Goal: Entertainment & Leisure: Consume media (video, audio)

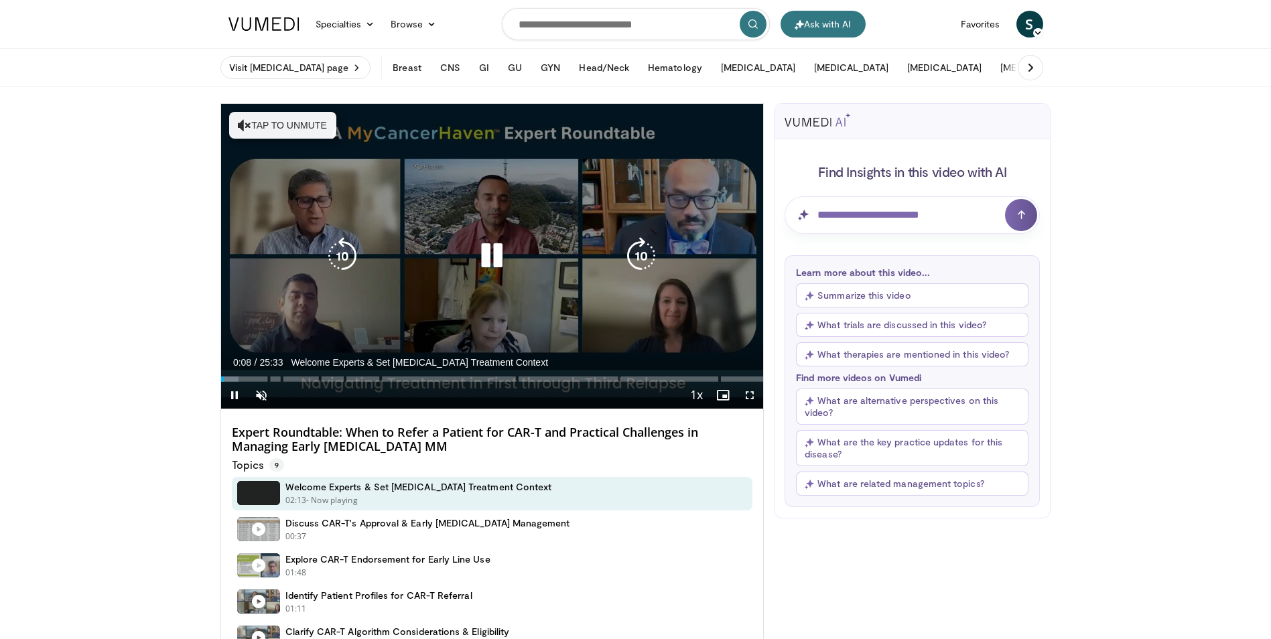
click at [279, 125] on button "Tap to unmute" at bounding box center [282, 125] width 107 height 27
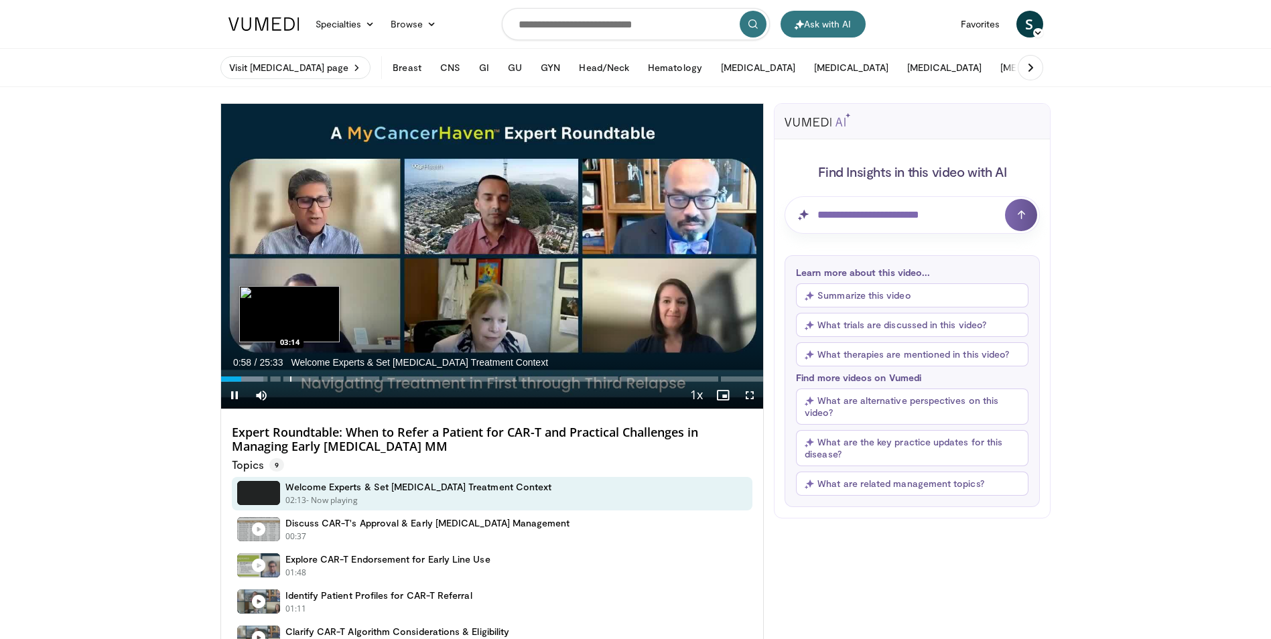
click at [290, 379] on div "Progress Bar" at bounding box center [290, 379] width 1 height 5
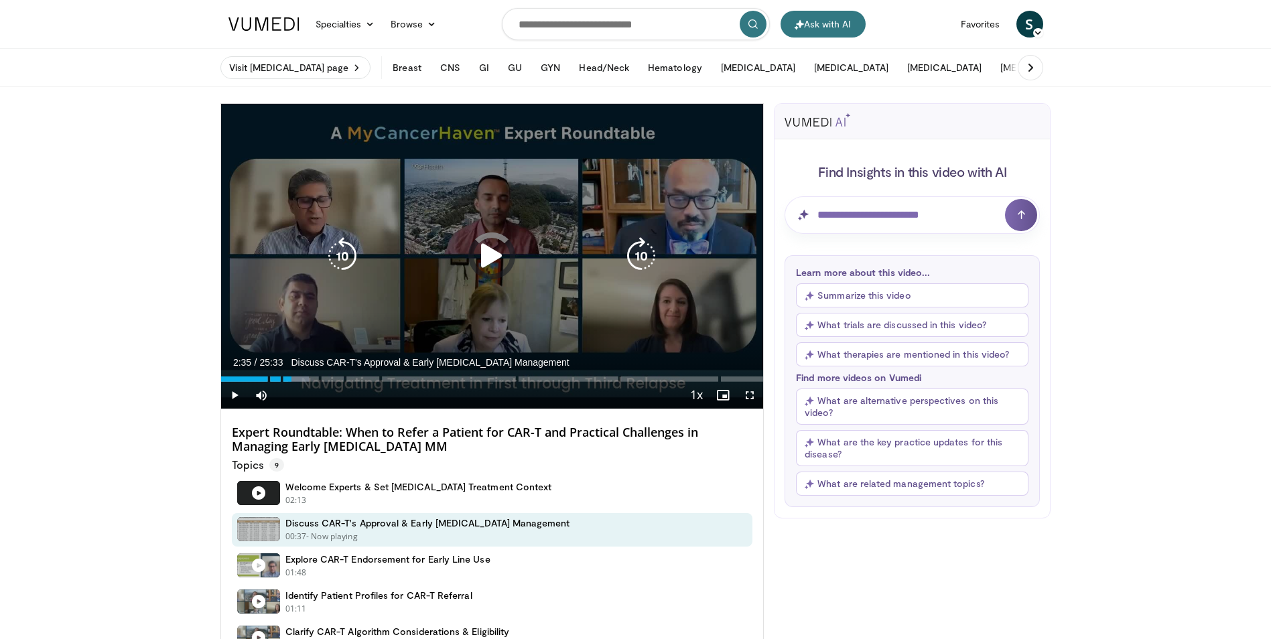
click at [275, 377] on div "Loaded : 16.30% 03:20 02:35" at bounding box center [492, 375] width 543 height 13
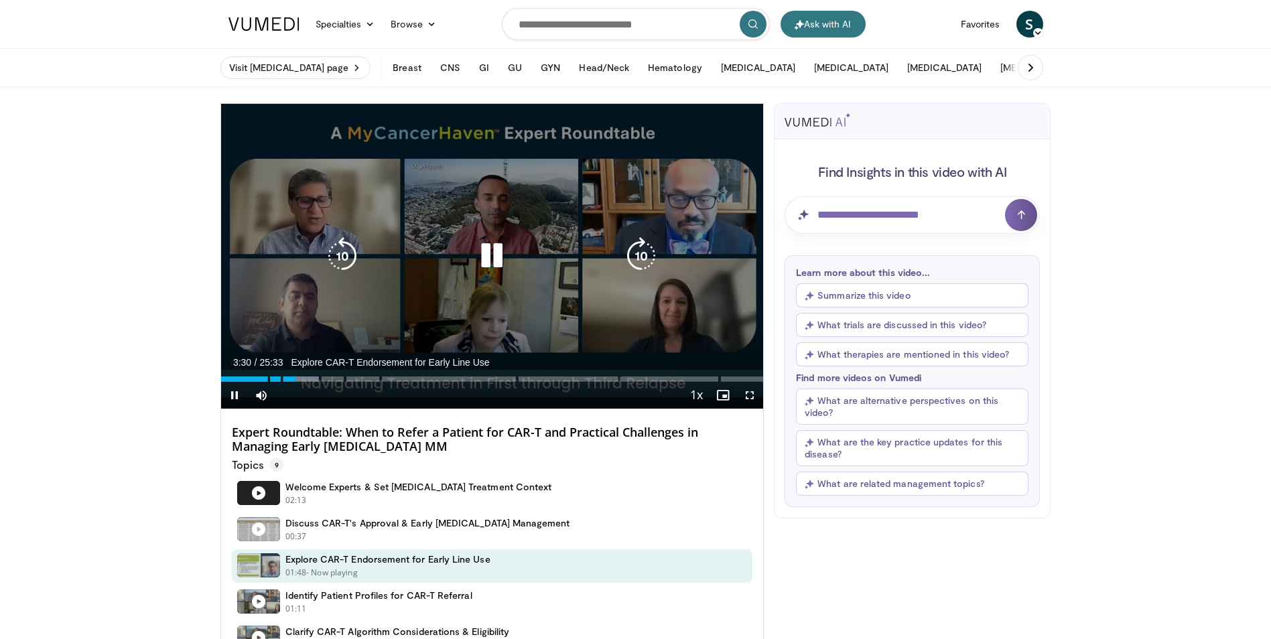
click at [490, 255] on icon "Video Player" at bounding box center [492, 256] width 38 height 38
click at [486, 255] on icon "Video Player" at bounding box center [492, 256] width 38 height 38
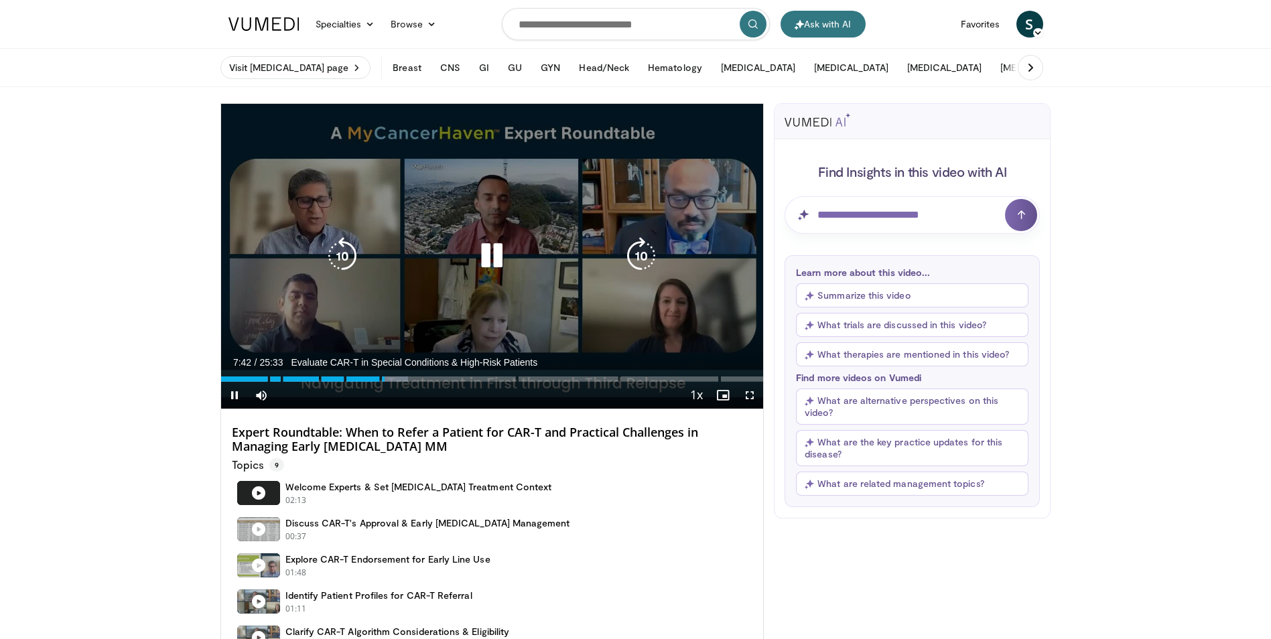
click at [491, 257] on icon "Video Player" at bounding box center [492, 256] width 38 height 38
click at [489, 253] on icon "Video Player" at bounding box center [492, 256] width 38 height 38
click at [346, 261] on icon "Video Player" at bounding box center [343, 256] width 38 height 38
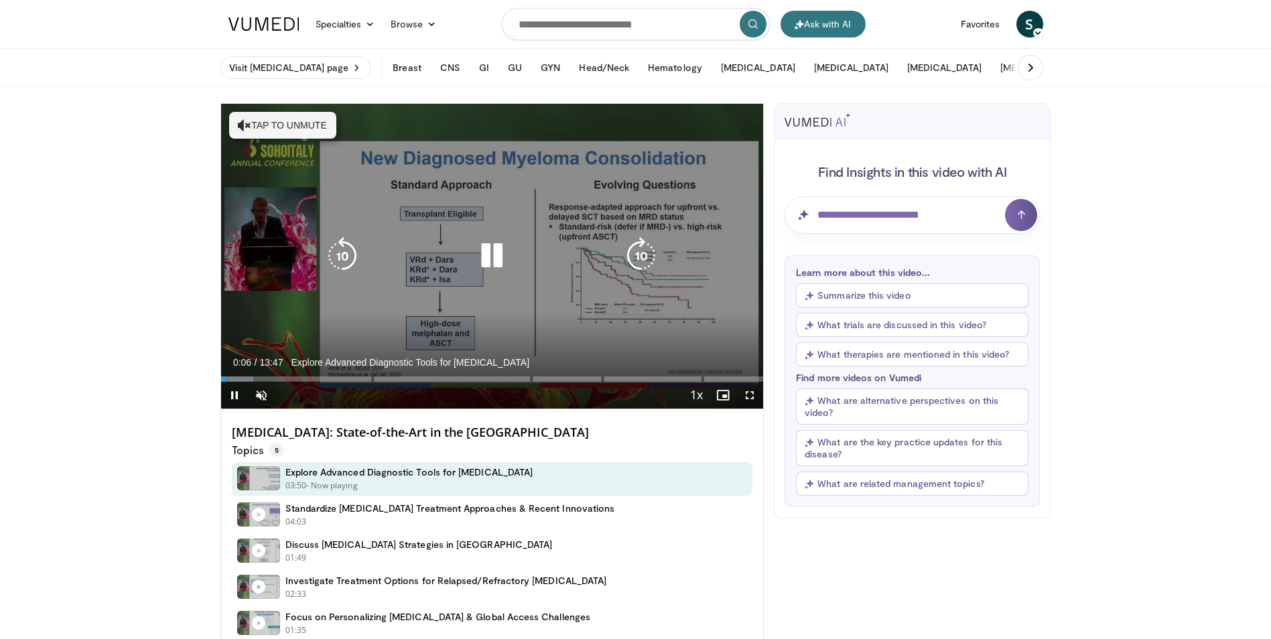
click at [275, 120] on button "Tap to unmute" at bounding box center [282, 125] width 107 height 27
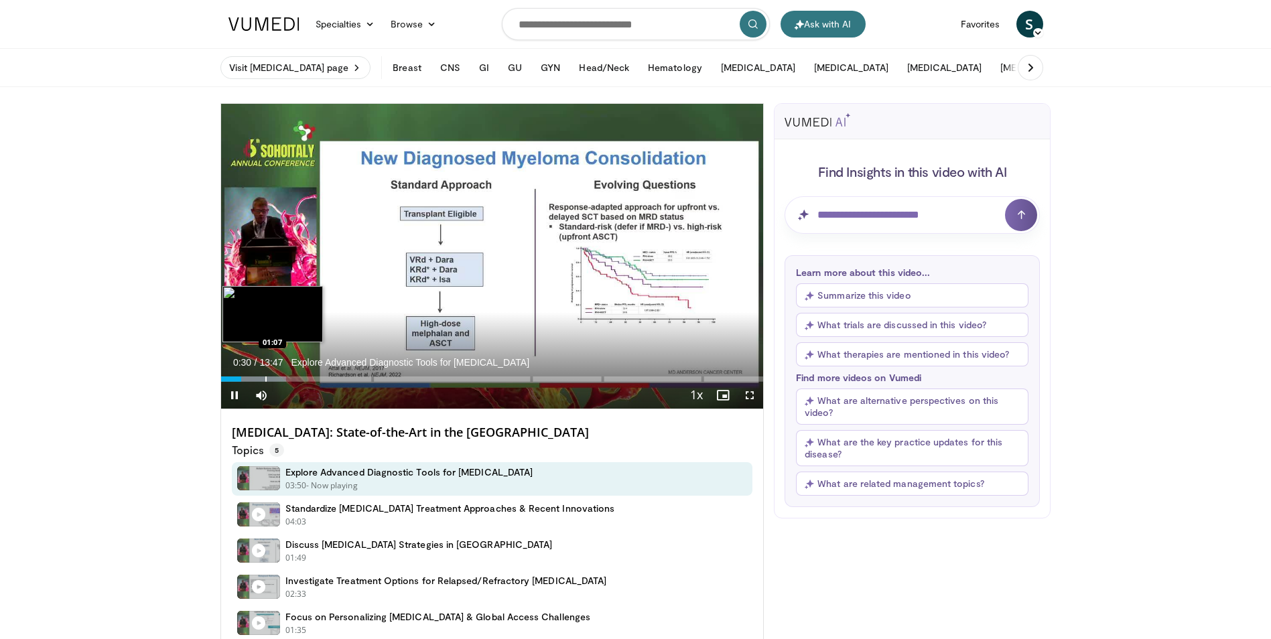
click at [264, 379] on div "Loaded : 11.99% 00:30" at bounding box center [492, 379] width 543 height 5
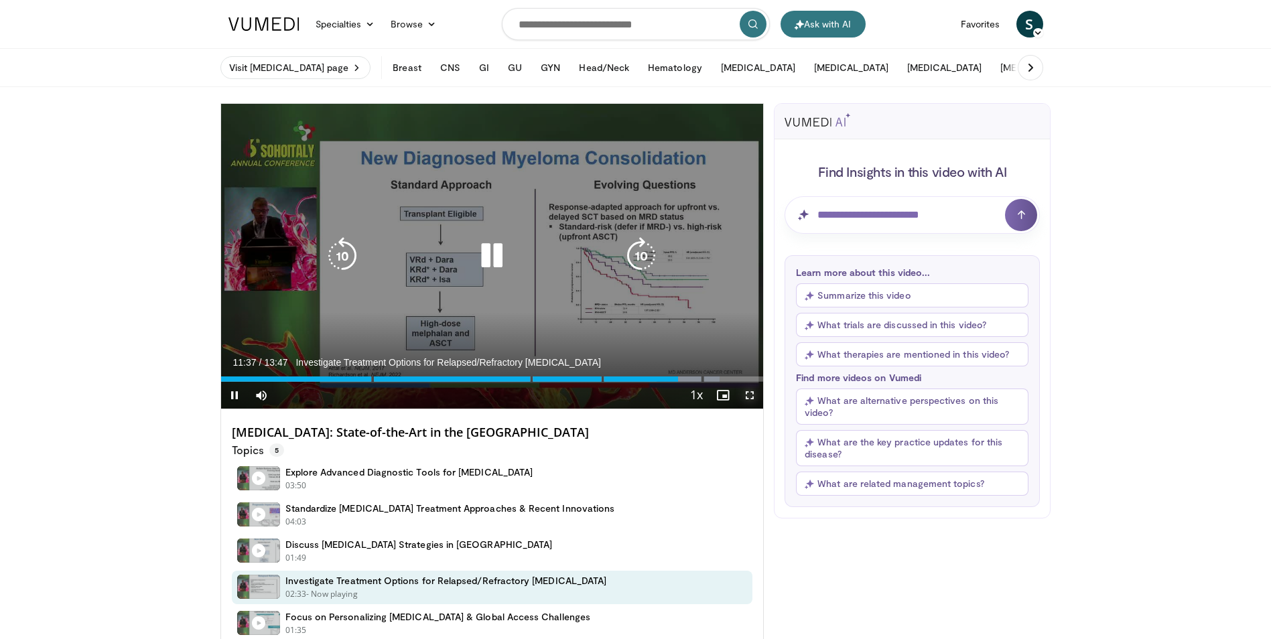
drag, startPoint x: 749, startPoint y: 395, endPoint x: 753, endPoint y: 444, distance: 49.8
click at [750, 395] on span "Video Player" at bounding box center [749, 395] width 27 height 27
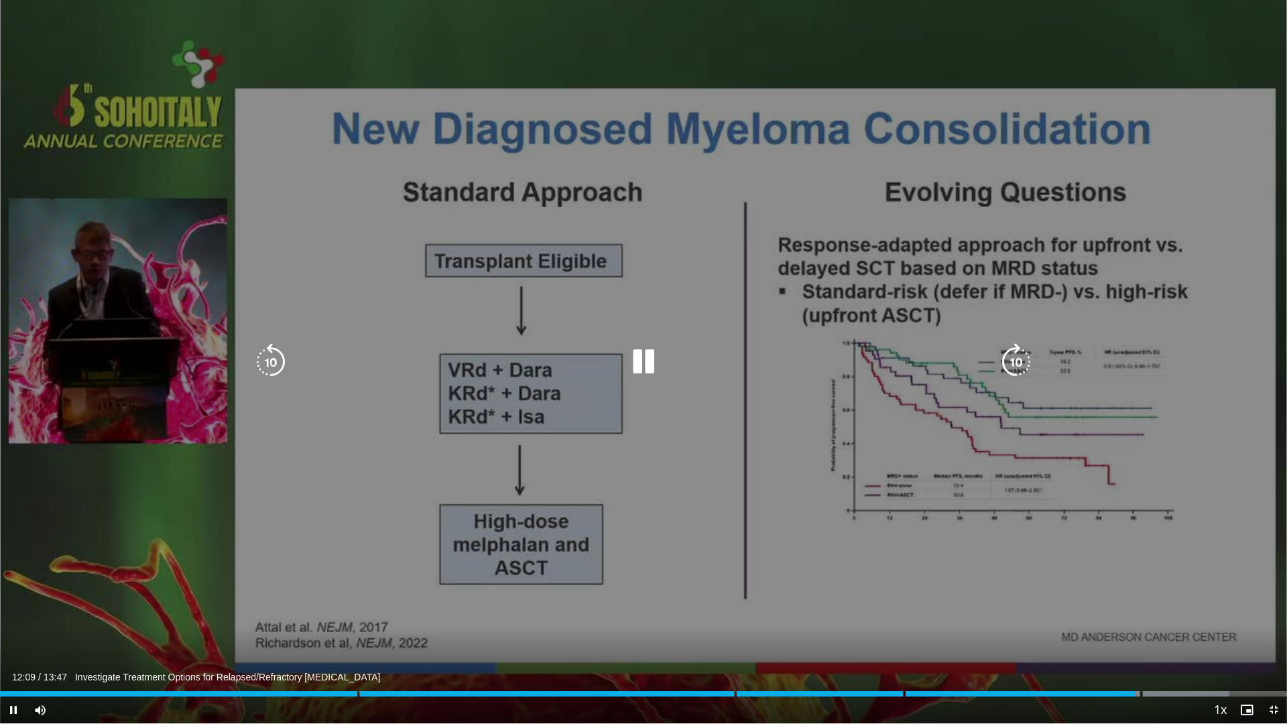
click at [649, 365] on icon "Video Player" at bounding box center [644, 362] width 38 height 38
click at [638, 363] on icon "Video Player" at bounding box center [644, 362] width 38 height 38
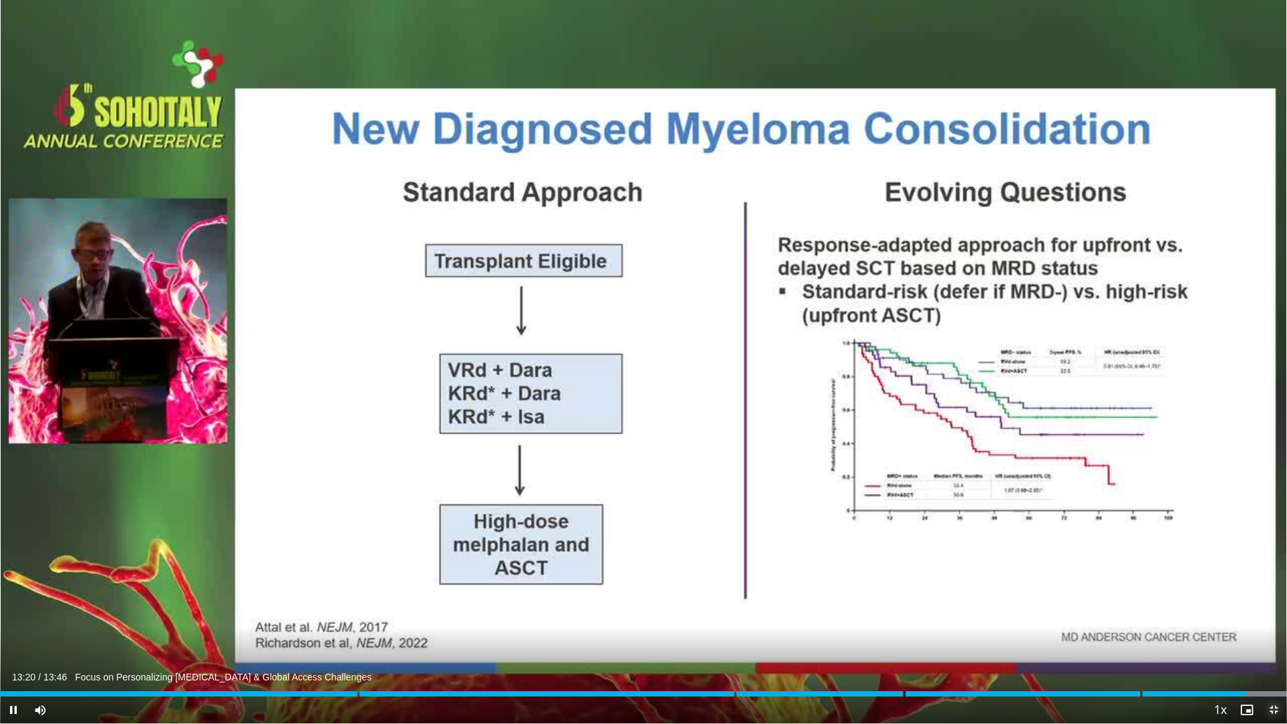
click at [1271, 639] on span "Video Player" at bounding box center [1273, 709] width 27 height 27
